Goal: Information Seeking & Learning: Learn about a topic

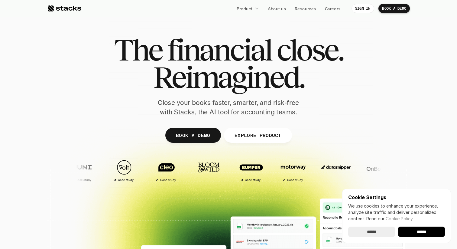
scroll to position [5, 0]
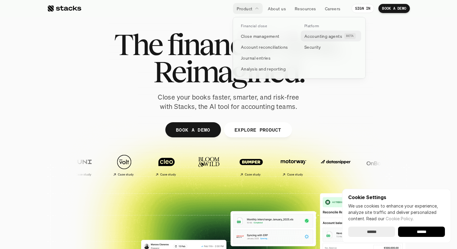
click at [316, 34] on p "Accounting agents" at bounding box center [323, 36] width 38 height 6
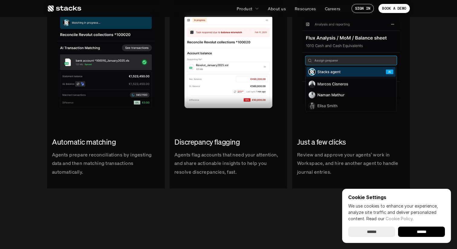
scroll to position [737, 0]
click at [372, 231] on input "******" at bounding box center [371, 231] width 47 height 10
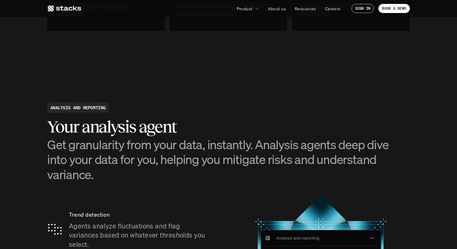
scroll to position [874, 0]
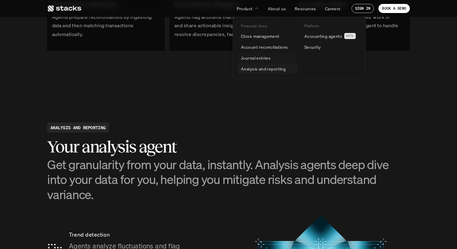
click at [256, 66] on p "Analysis and reporting" at bounding box center [263, 69] width 45 height 6
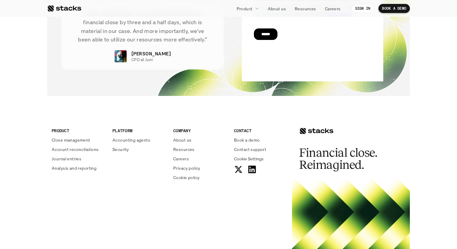
scroll to position [1535, 0]
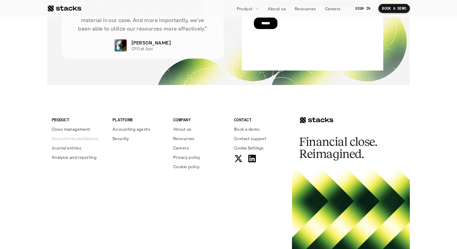
click at [86, 141] on p "Account reconciliations" at bounding box center [75, 138] width 47 height 6
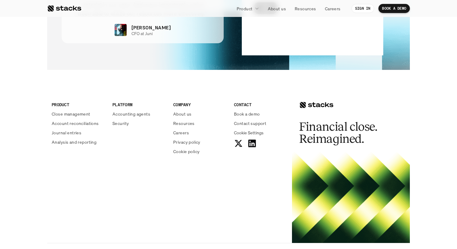
scroll to position [1506, 0]
